Goal: Task Accomplishment & Management: Manage account settings

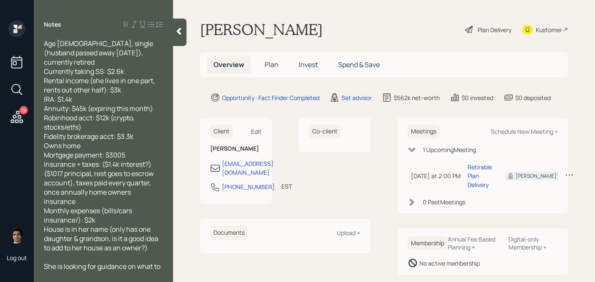
click at [261, 131] on div "Edit" at bounding box center [256, 131] width 11 height 8
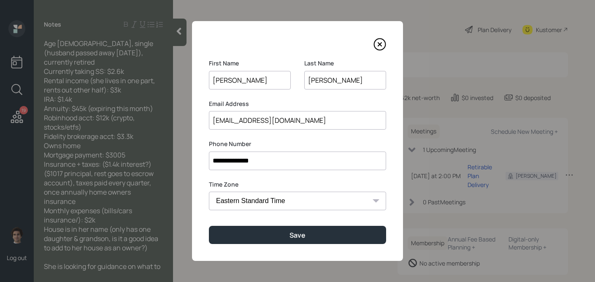
click at [331, 82] on input "[PERSON_NAME]" at bounding box center [345, 80] width 82 height 19
type input "[PERSON_NAME]"
click at [209, 226] on button "Save" at bounding box center [297, 235] width 177 height 18
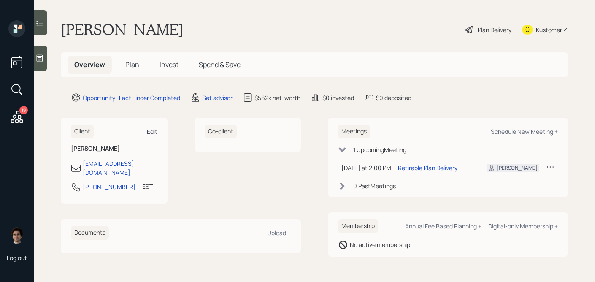
click at [154, 130] on div "Edit" at bounding box center [152, 131] width 11 height 8
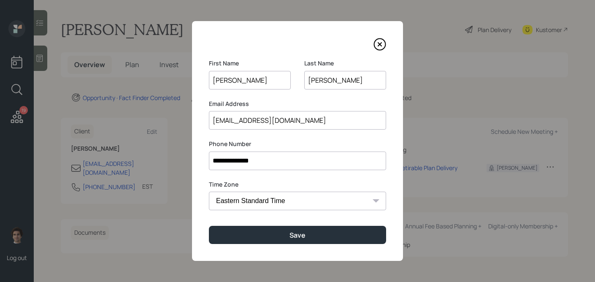
click at [330, 80] on input "[PERSON_NAME]" at bounding box center [345, 80] width 82 height 19
type input "[PERSON_NAME]"
click at [209, 226] on button "Save" at bounding box center [297, 235] width 177 height 18
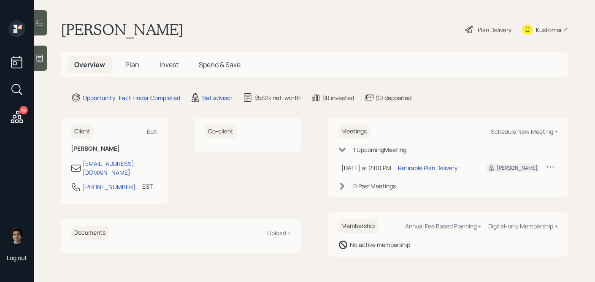
click at [140, 68] on h5 "Plan" at bounding box center [132, 65] width 27 height 18
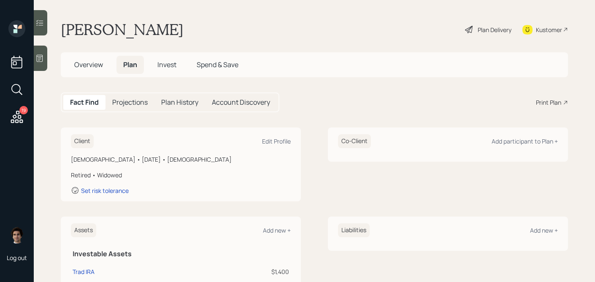
click at [283, 145] on div "Client Edit Profile" at bounding box center [181, 141] width 220 height 14
click at [284, 141] on div "Edit Profile" at bounding box center [276, 141] width 29 height 8
select select "female"
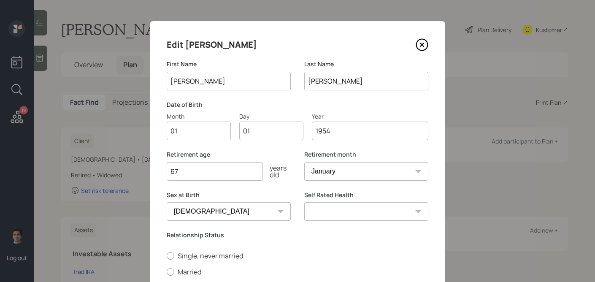
click at [331, 82] on input "[PERSON_NAME]" at bounding box center [366, 81] width 124 height 19
type input "[PERSON_NAME]"
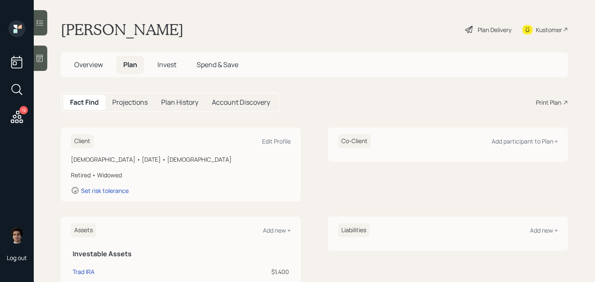
click at [40, 54] on icon at bounding box center [39, 58] width 8 height 8
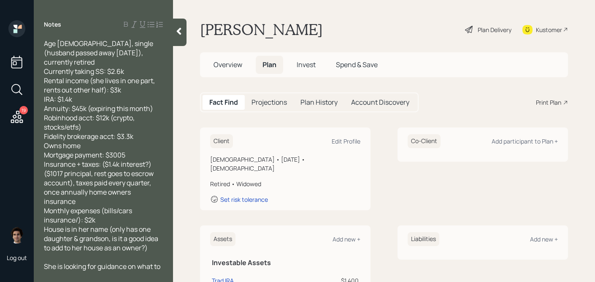
scroll to position [36, 0]
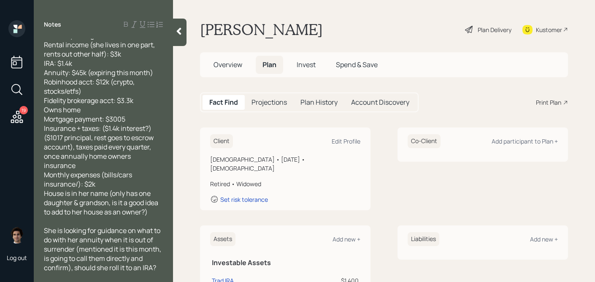
click at [179, 35] on icon at bounding box center [179, 31] width 8 height 8
